Goal: Task Accomplishment & Management: Complete application form

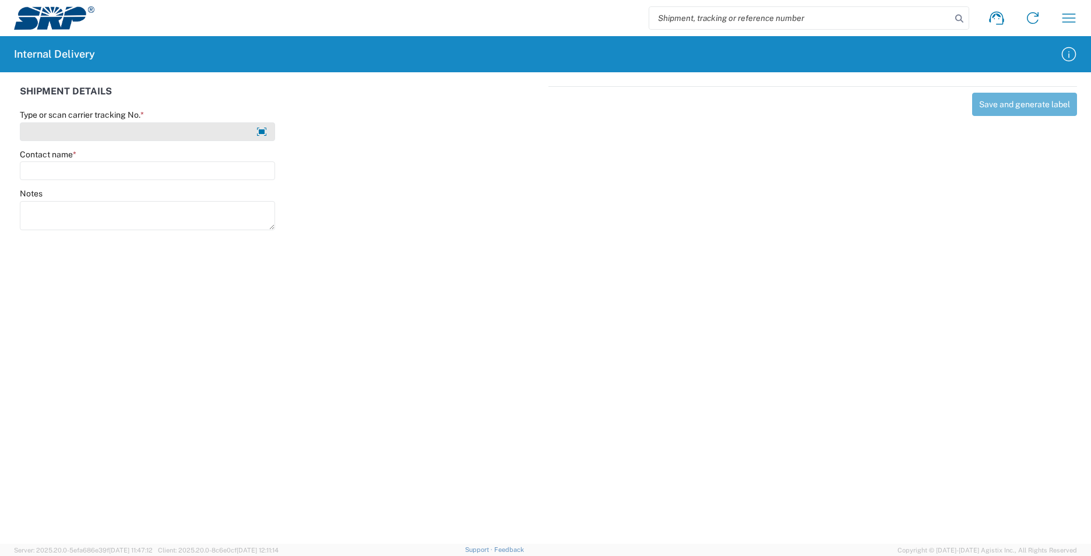
click at [56, 133] on input "Type or scan carrier tracking No. *" at bounding box center [147, 131] width 255 height 19
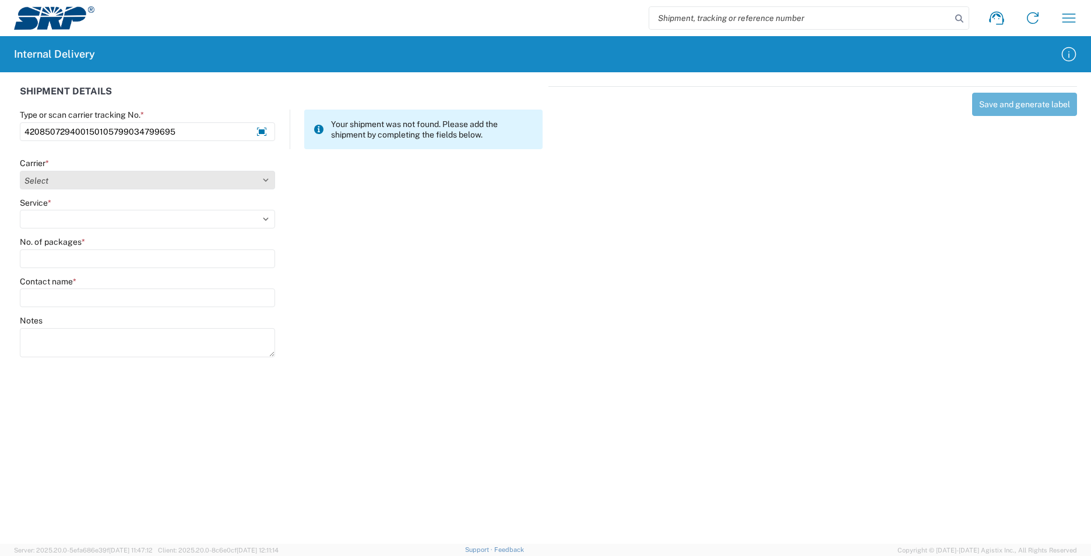
type input "420850729400150105799034799695"
click at [72, 178] on select "Select AcctPay Amazon Logistics ATI Trucking BC Dimerco Logistics Empire Southw…" at bounding box center [147, 180] width 255 height 19
select select "137"
click at [20, 171] on select "Select AcctPay Amazon Logistics ATI Trucking BC Dimerco Logistics Empire Southw…" at bounding box center [147, 180] width 255 height 19
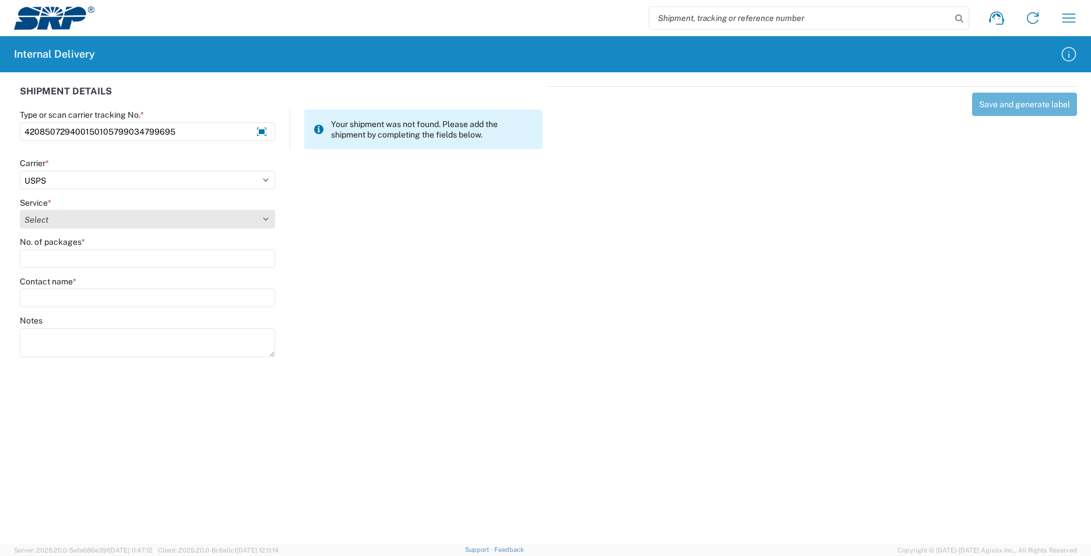
click at [47, 214] on select "Select 3 - 5 Day Bound Printed Matter Express Mail Flat-Rate Envelope Express M…" at bounding box center [147, 219] width 255 height 19
select select "17817"
click at [47, 213] on select "Select 3 - 5 Day Bound Printed Matter Express Mail Flat-Rate Envelope Express M…" at bounding box center [147, 219] width 255 height 19
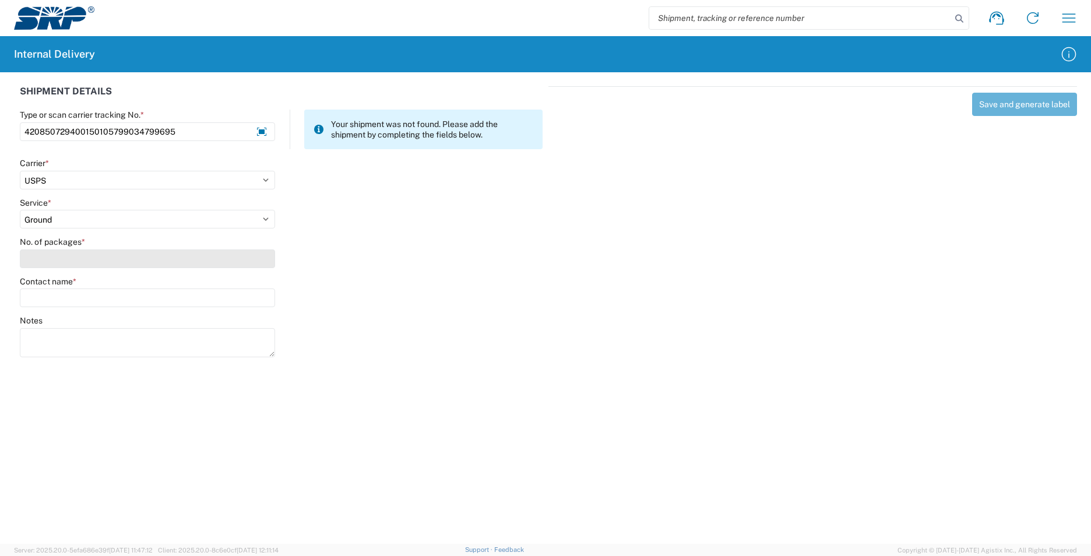
click at [58, 257] on input "No. of packages *" at bounding box center [147, 258] width 255 height 19
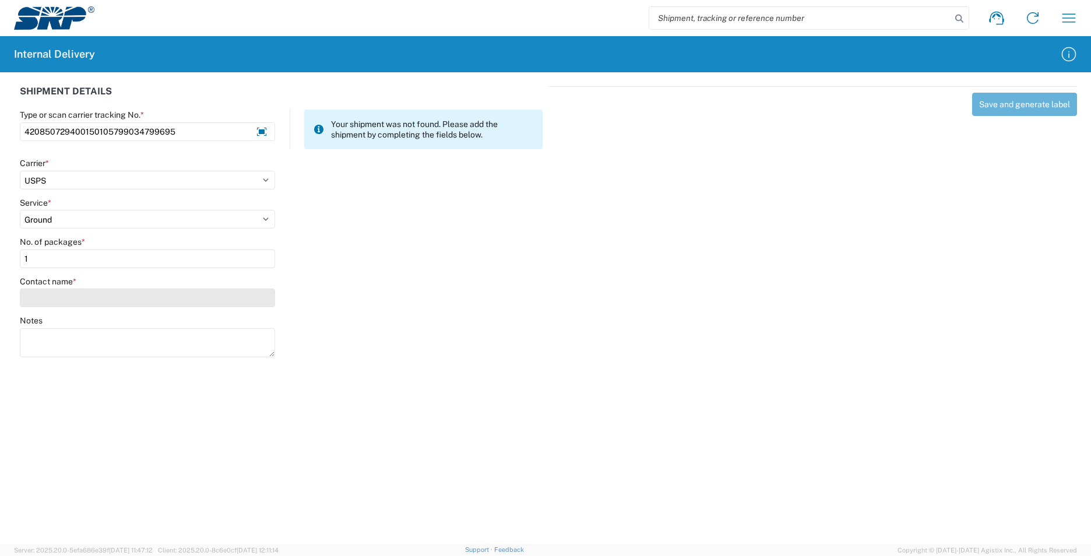
type input "1"
click at [64, 299] on input "Contact name *" at bounding box center [147, 297] width 255 height 19
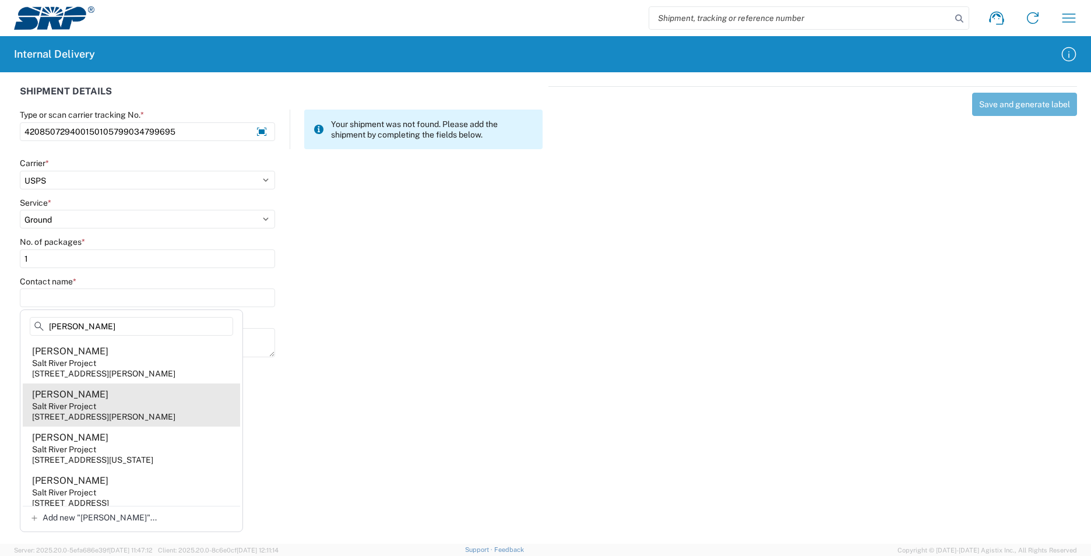
type input "[PERSON_NAME]"
click at [198, 415] on agx-address-suggestion-item "[PERSON_NAME] Salt River Project [STREET_ADDRESS][PERSON_NAME]" at bounding box center [131, 404] width 217 height 43
type input "[PERSON_NAME]"
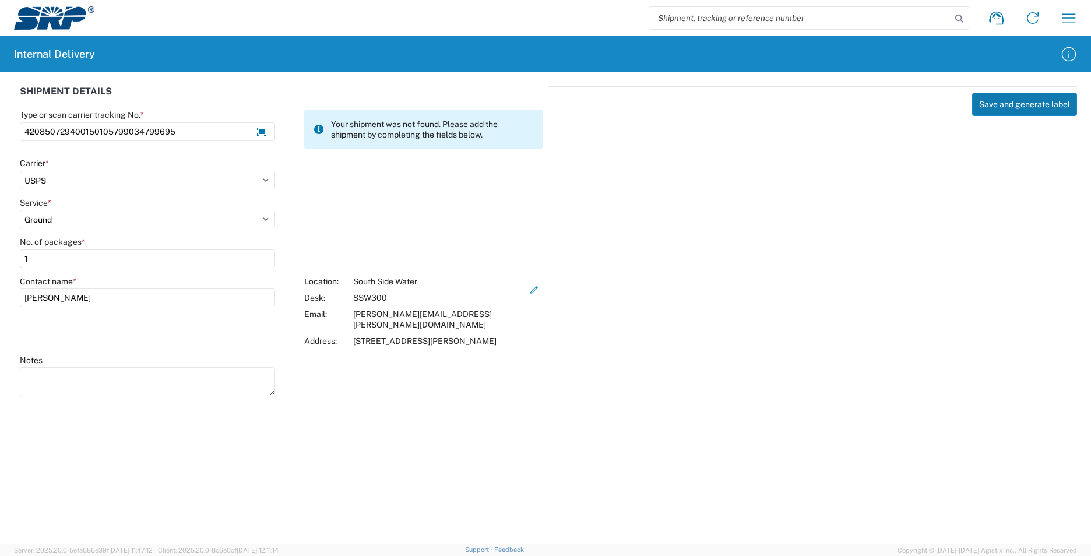
click at [996, 106] on button "Save and generate label" at bounding box center [1024, 104] width 105 height 23
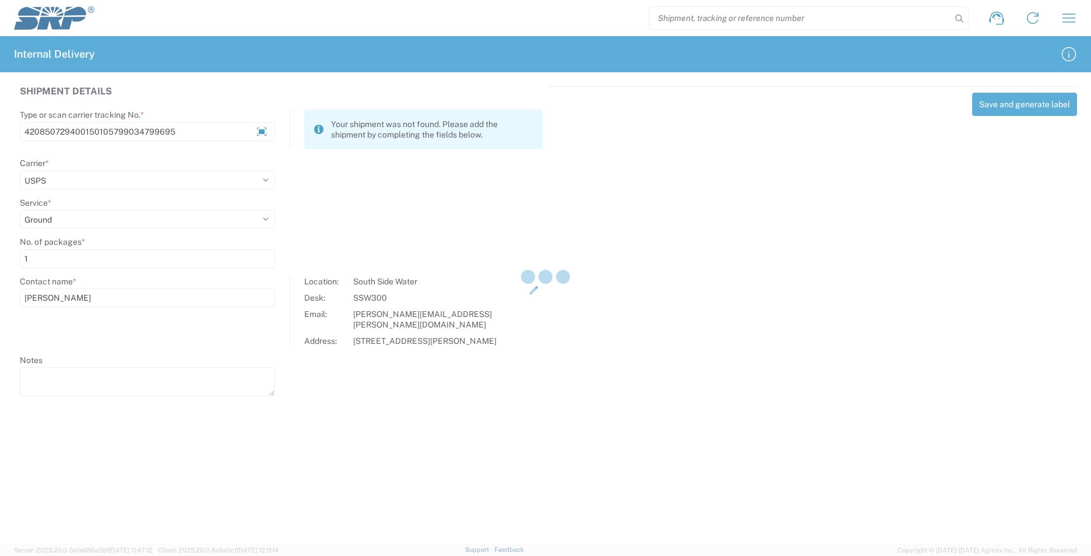
select select
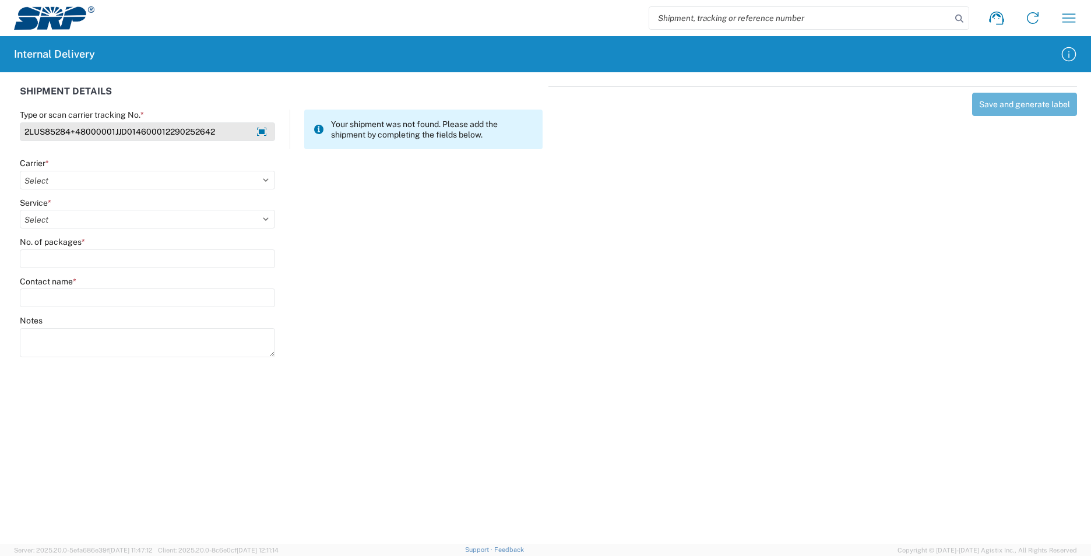
click at [216, 129] on input "2LUS85284+48000001JJD014600012290252642" at bounding box center [147, 131] width 255 height 19
click at [221, 135] on input "2LUS85284+48000001JJD014600012290252642" at bounding box center [147, 131] width 255 height 19
click at [218, 135] on input "2LUS85284+48000001JJD014600012290252642" at bounding box center [147, 131] width 255 height 19
click at [217, 133] on input "2LUS85284+48000001JJD014600012290252642" at bounding box center [147, 131] width 255 height 19
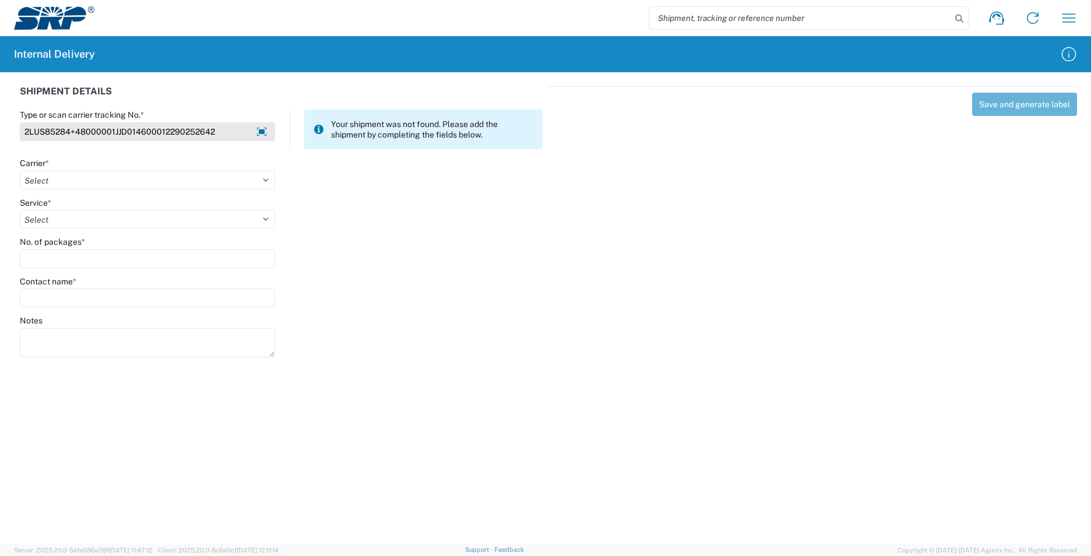
click at [217, 132] on input "2LUS85284+48000001JJD014600012290252642" at bounding box center [147, 131] width 255 height 19
click at [218, 130] on input "2LUS85284+48000001JJD014600012290252642" at bounding box center [147, 131] width 255 height 19
click at [218, 129] on input "2LUS85284+48000001JJD014600012290252642" at bounding box center [147, 131] width 255 height 19
click at [220, 129] on input "2LUS85284+48000001JJD014600012290252642" at bounding box center [147, 131] width 255 height 19
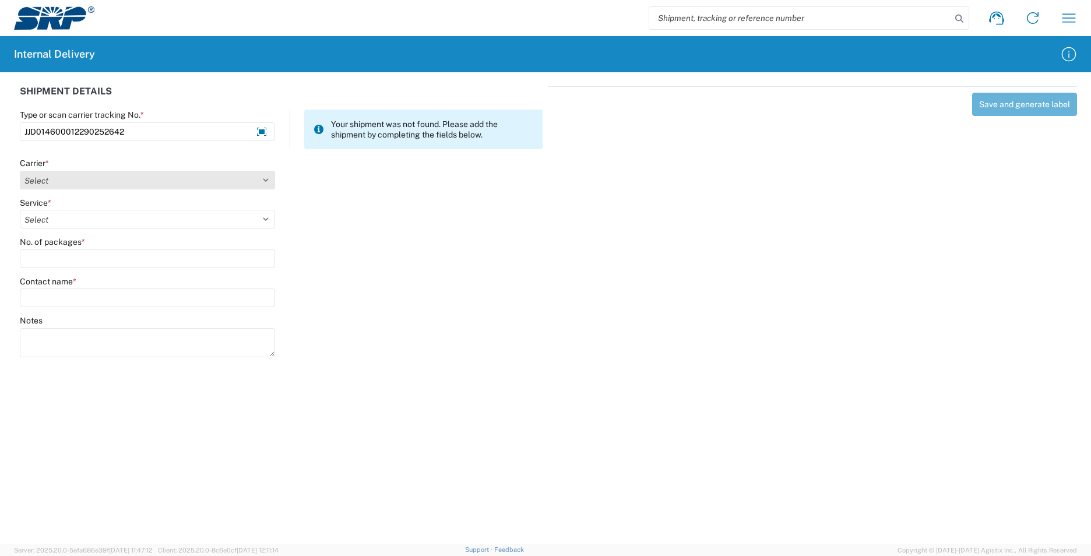
type input "JJD014600012290252642"
click at [140, 183] on select "Select AcctPay Amazon Logistics ATI Trucking BC Dimerco Logistics Empire Southw…" at bounding box center [147, 180] width 255 height 19
select select "74"
click at [20, 171] on select "Select AcctPay Amazon Logistics ATI Trucking BC Dimerco Logistics Empire Southw…" at bounding box center [147, 180] width 255 height 19
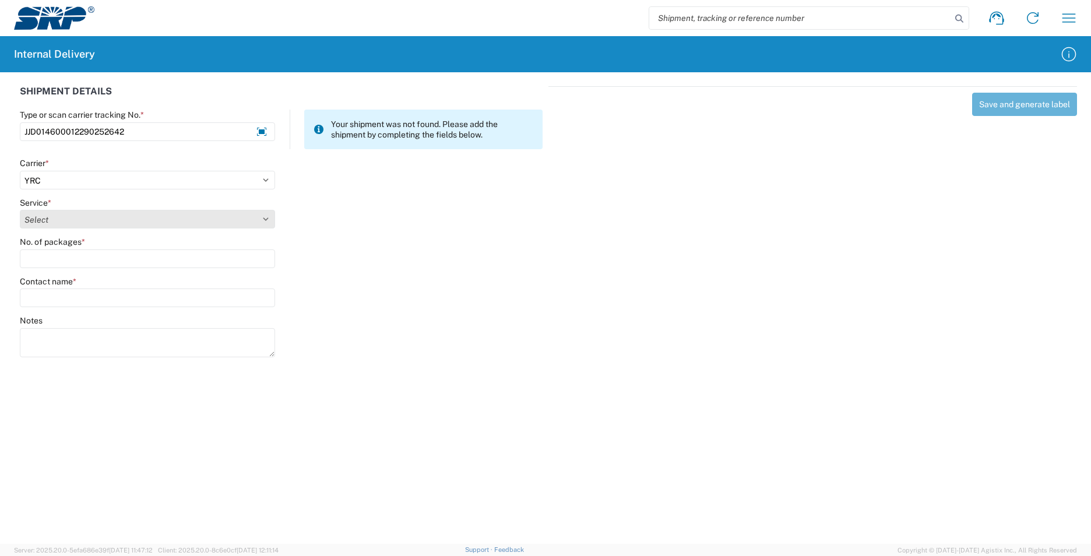
click at [57, 216] on select "Select Guaranteed Day (by 5pm) Guaranteed Day (by noon) Less than Truckload LTL…" at bounding box center [147, 219] width 255 height 19
select select "1290"
click at [20, 210] on select "Select Guaranteed Day (by 5pm) Guaranteed Day (by noon) Less than Truckload LTL…" at bounding box center [147, 219] width 255 height 19
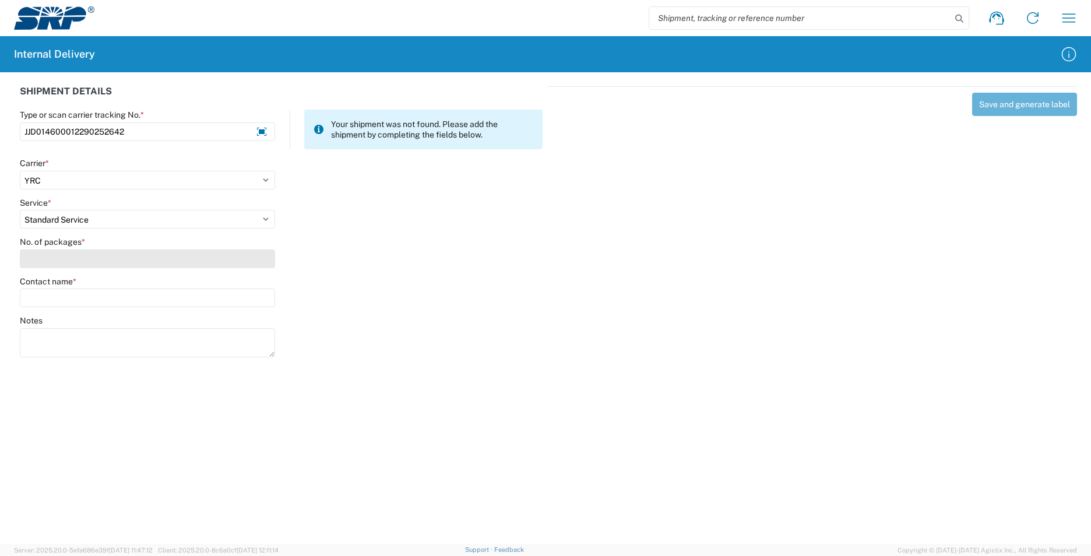
click at [49, 257] on input "No. of packages *" at bounding box center [147, 258] width 255 height 19
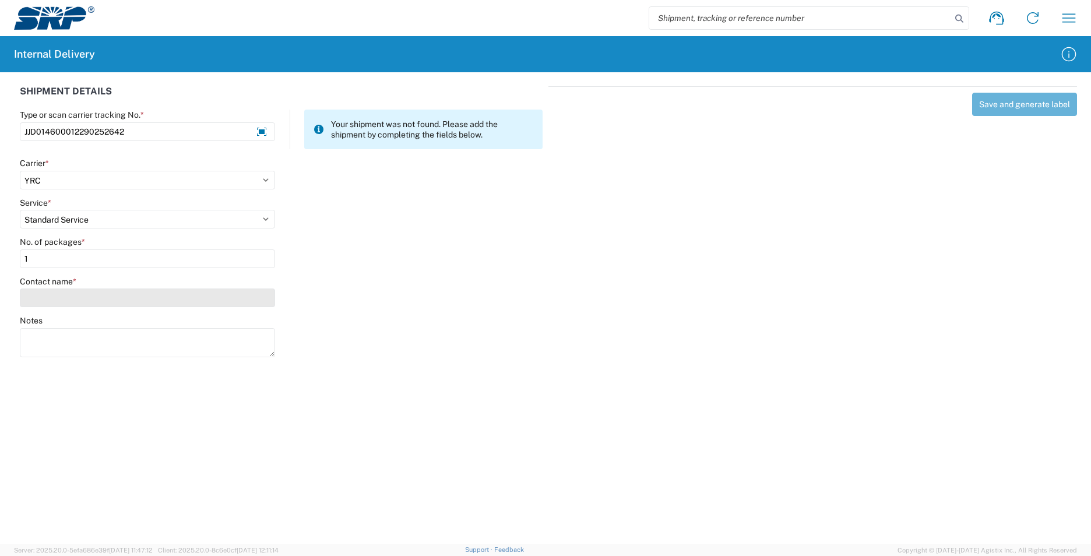
type input "1"
click at [62, 301] on input "Contact name *" at bounding box center [147, 297] width 255 height 19
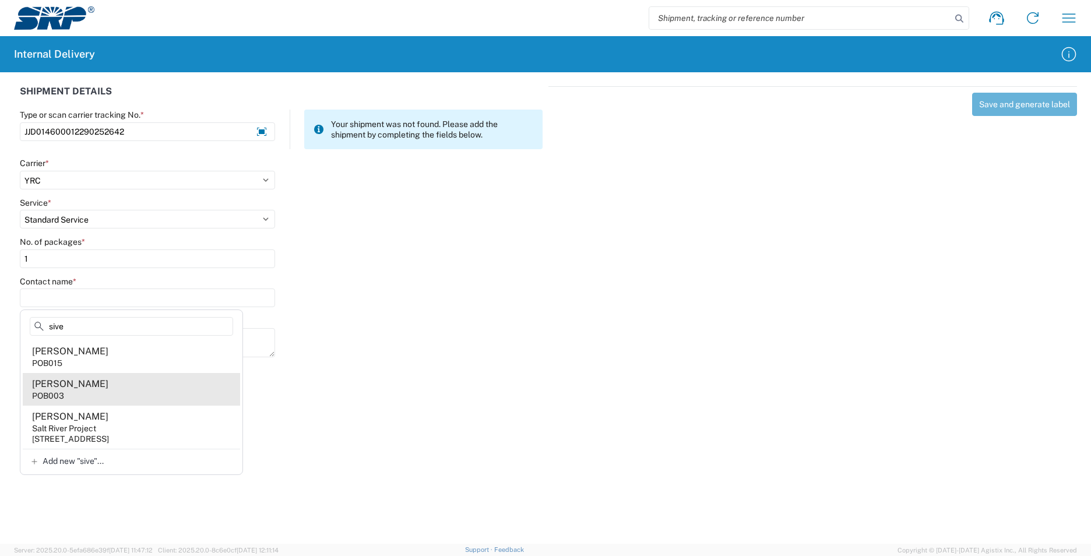
type input "sive"
click at [122, 386] on agx-address-suggestion-item "[PERSON_NAME] POB003" at bounding box center [131, 389] width 217 height 33
type input "[PERSON_NAME]"
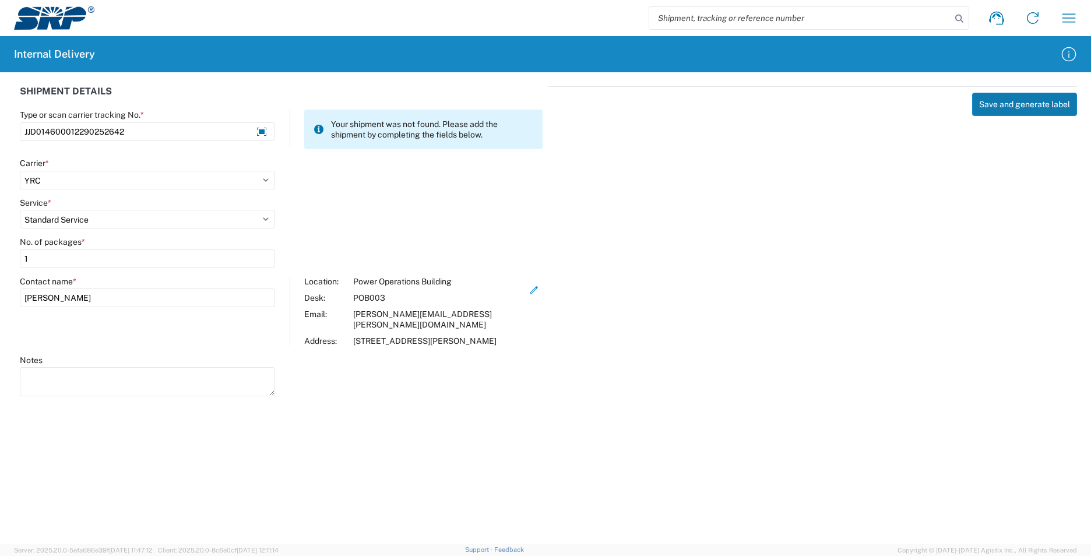
click at [990, 98] on button "Save and generate label" at bounding box center [1024, 104] width 105 height 23
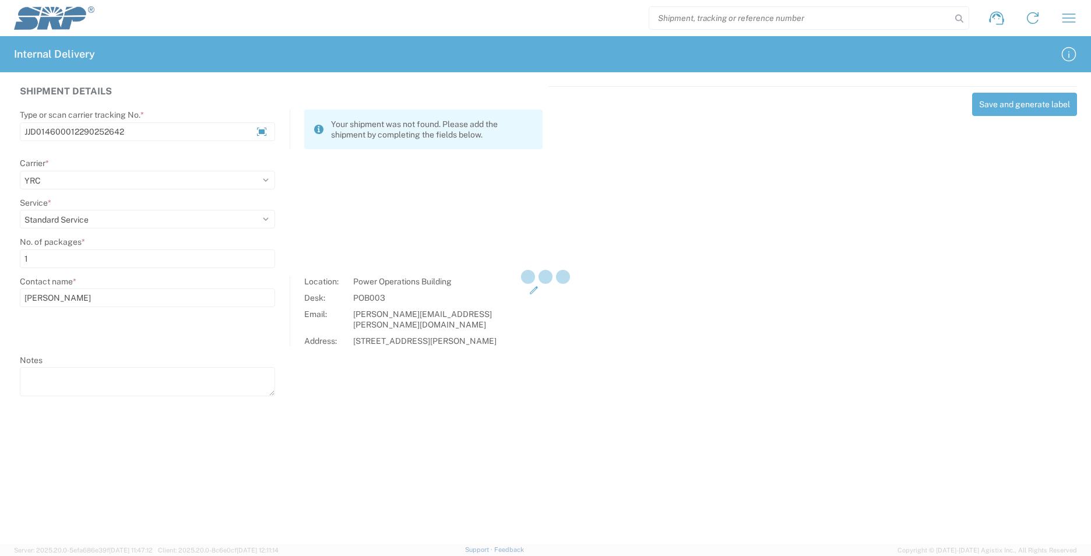
select select
